Goal: Unclear: Browse casually

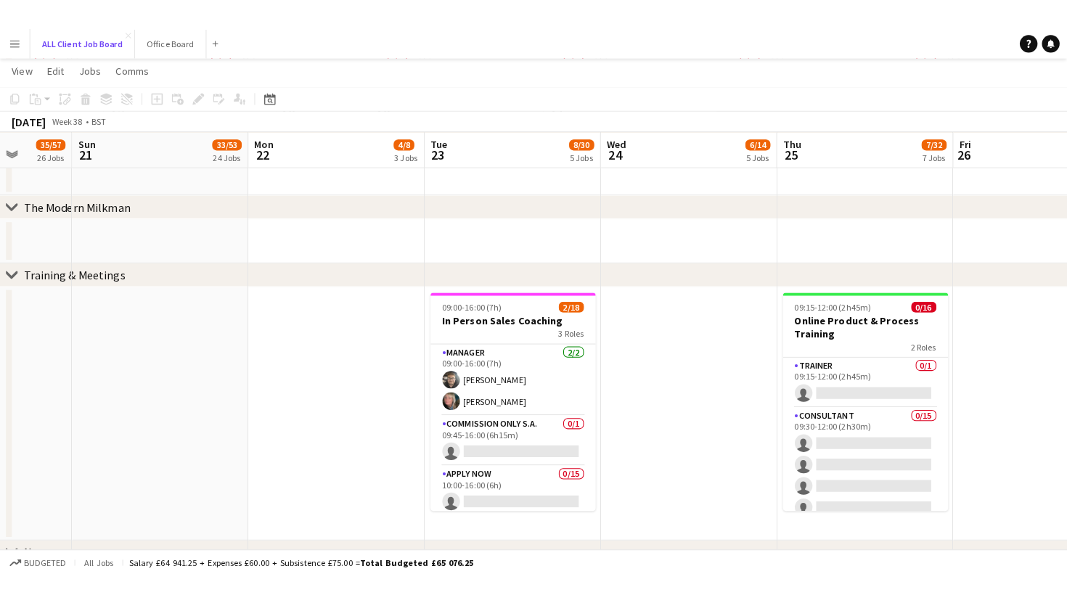
scroll to position [6070, 0]
